Goal: Information Seeking & Learning: Check status

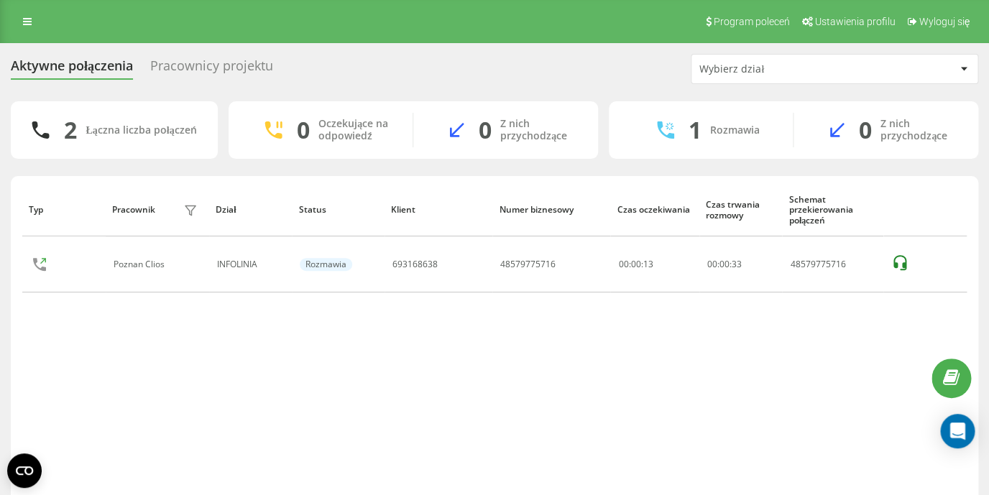
click at [200, 72] on div "Pracownicy projektu" at bounding box center [211, 69] width 123 height 22
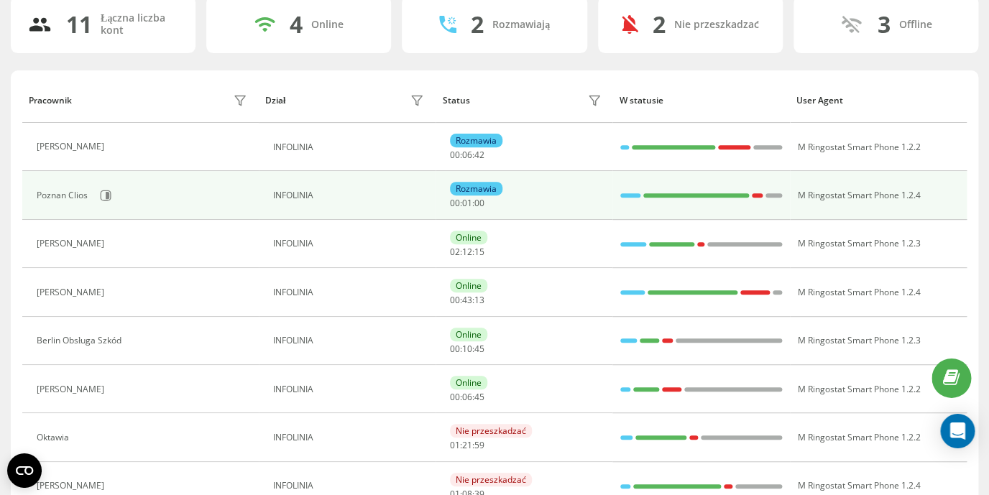
scroll to position [138, 0]
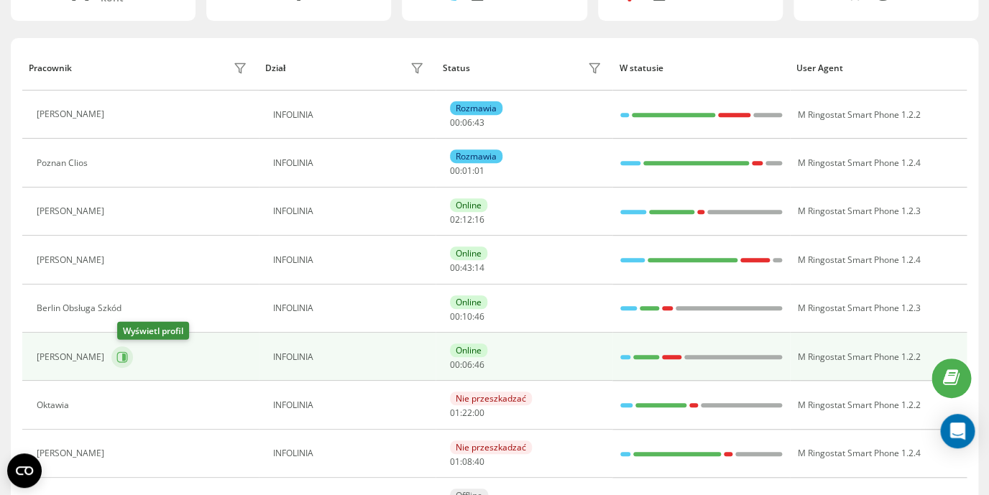
click at [126, 357] on icon at bounding box center [122, 358] width 12 height 12
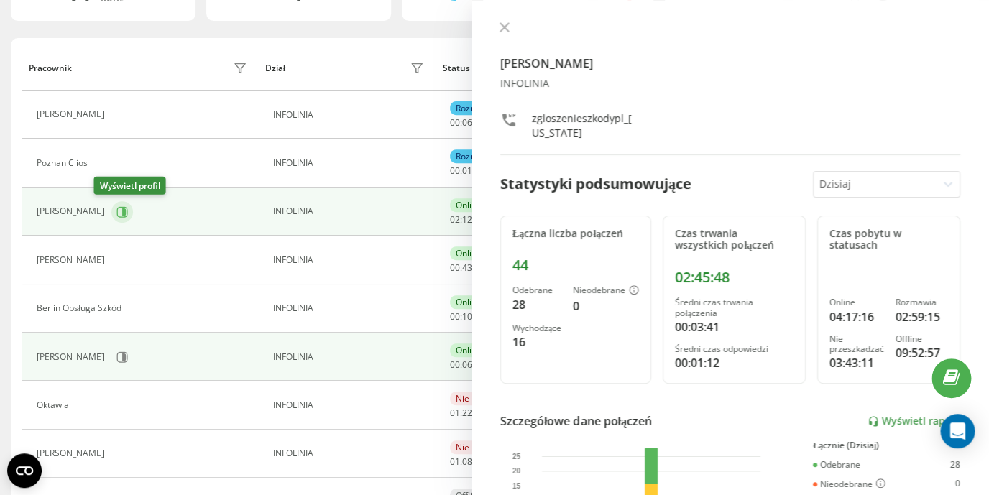
click at [122, 212] on icon at bounding box center [124, 211] width 4 height 7
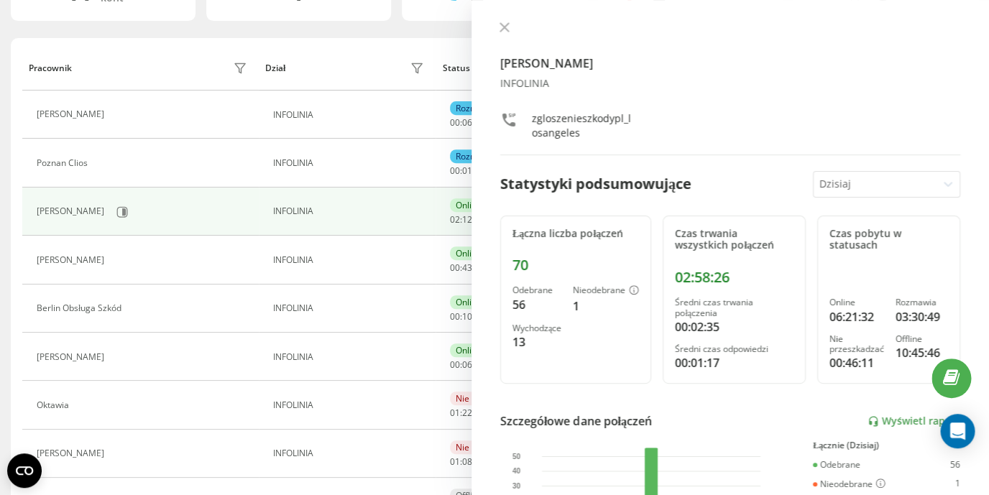
click at [5, 196] on div "Aktywne połączenia Pracownicy projektu Wybierz dział 11 Łączna liczba kont 4 On…" at bounding box center [494, 291] width 989 height 772
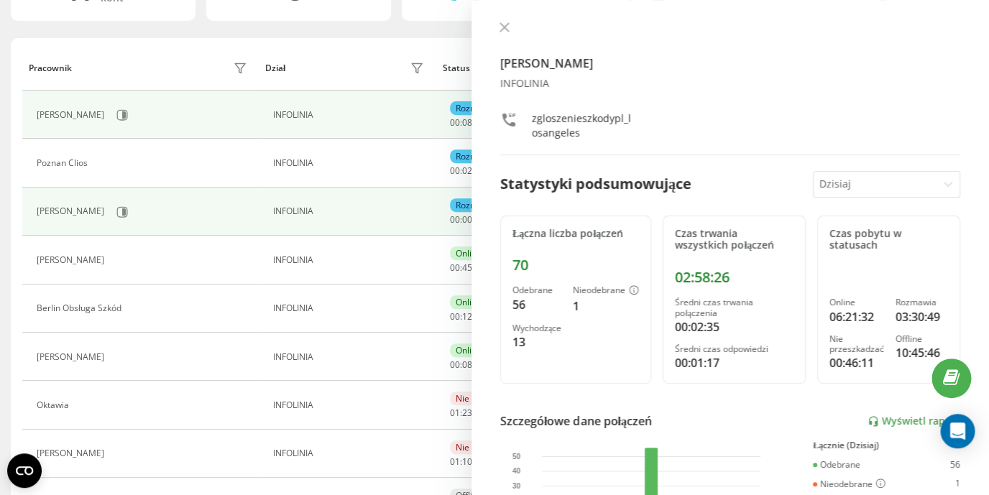
click at [193, 121] on div "Konrad" at bounding box center [144, 115] width 214 height 24
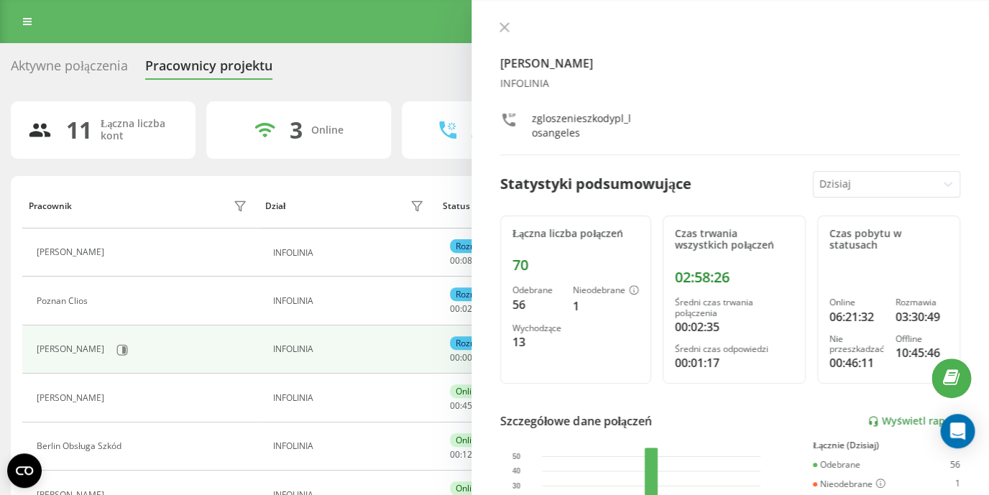
click at [44, 65] on div "Aktywne połączenia" at bounding box center [69, 69] width 117 height 22
